Goal: Navigation & Orientation: Find specific page/section

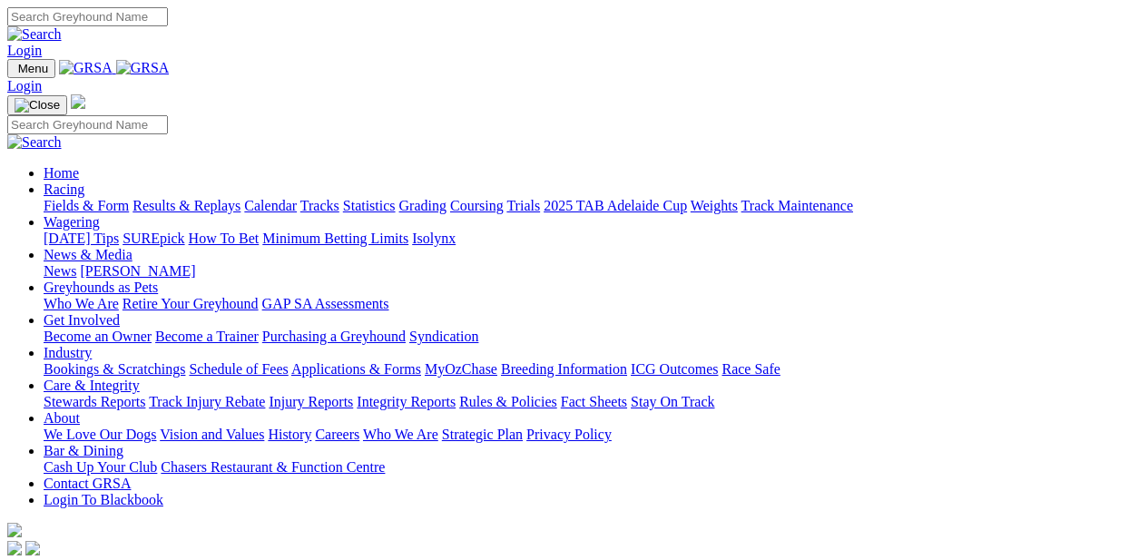
scroll to position [121, 0]
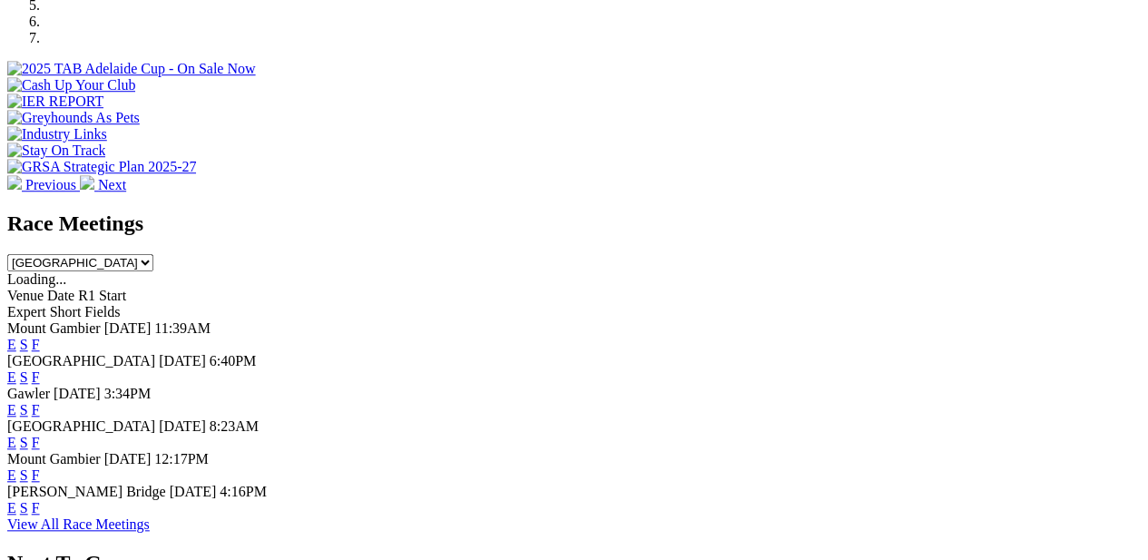
scroll to position [643, 0]
click at [150, 514] on link "View All Race Meetings" at bounding box center [78, 521] width 142 height 15
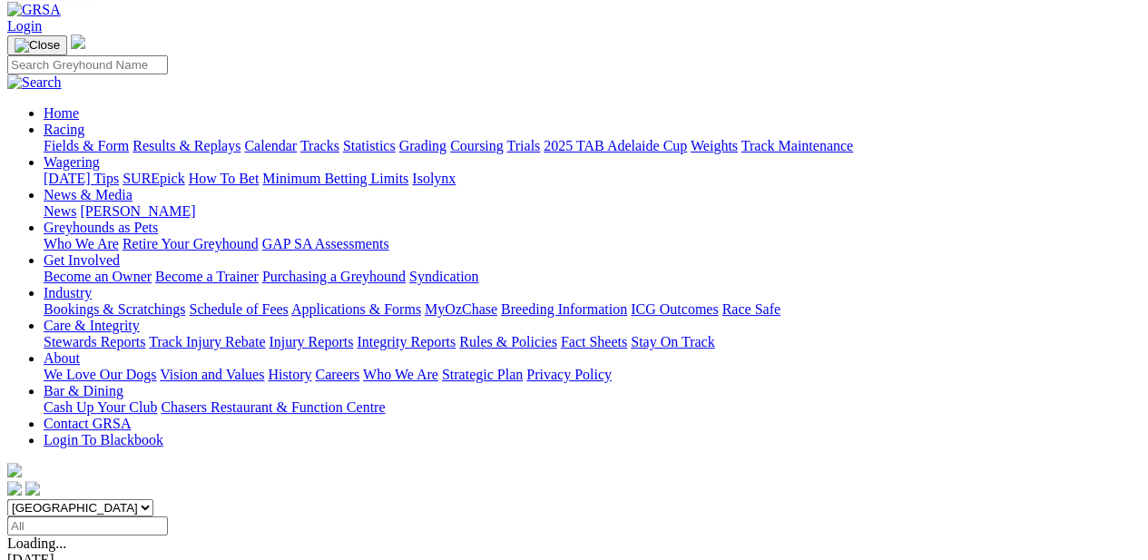
scroll to position [89, 0]
